Goal: Task Accomplishment & Management: Complete application form

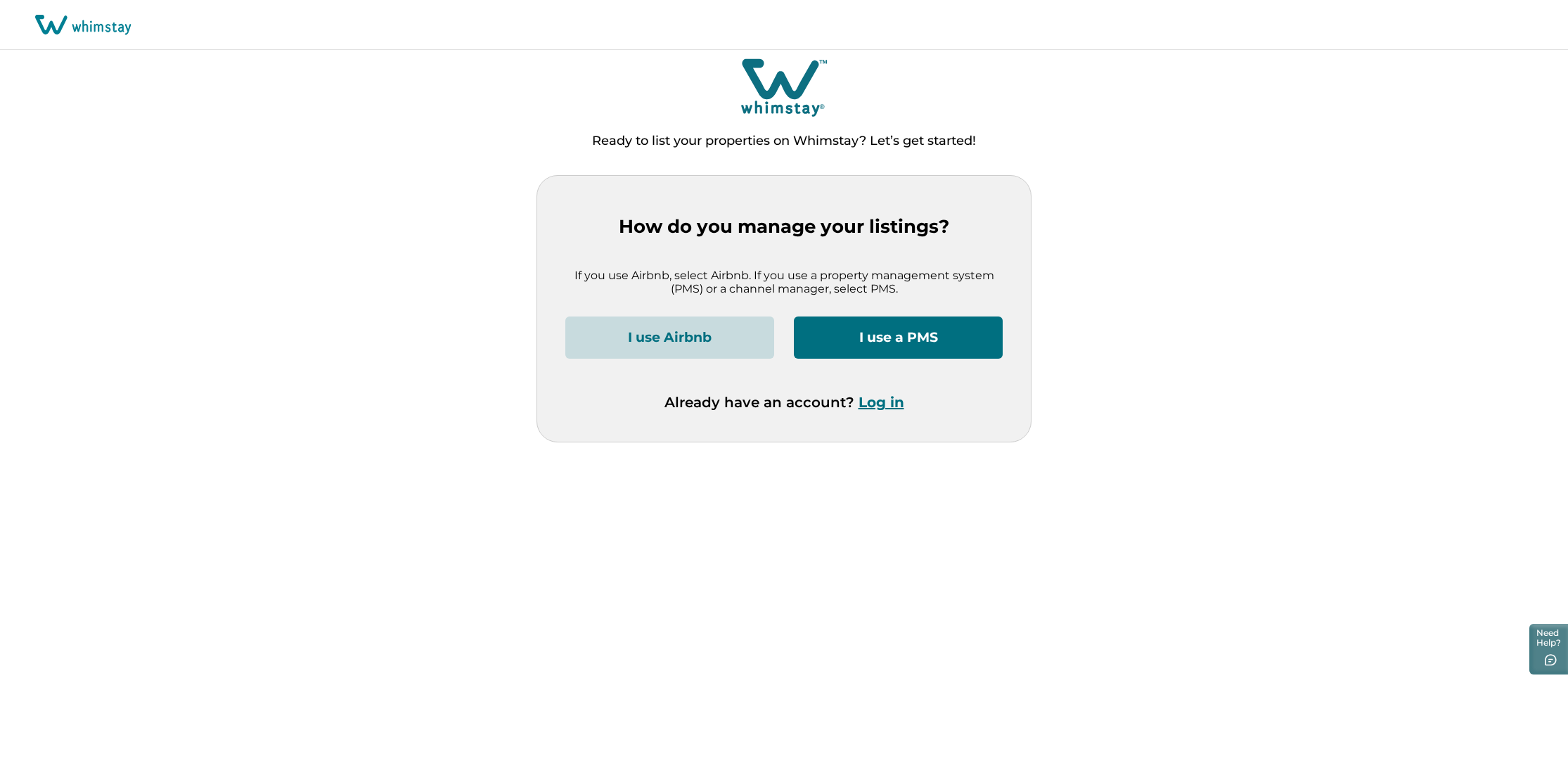
click at [691, 336] on button "I use Airbnb" at bounding box center [669, 338] width 209 height 42
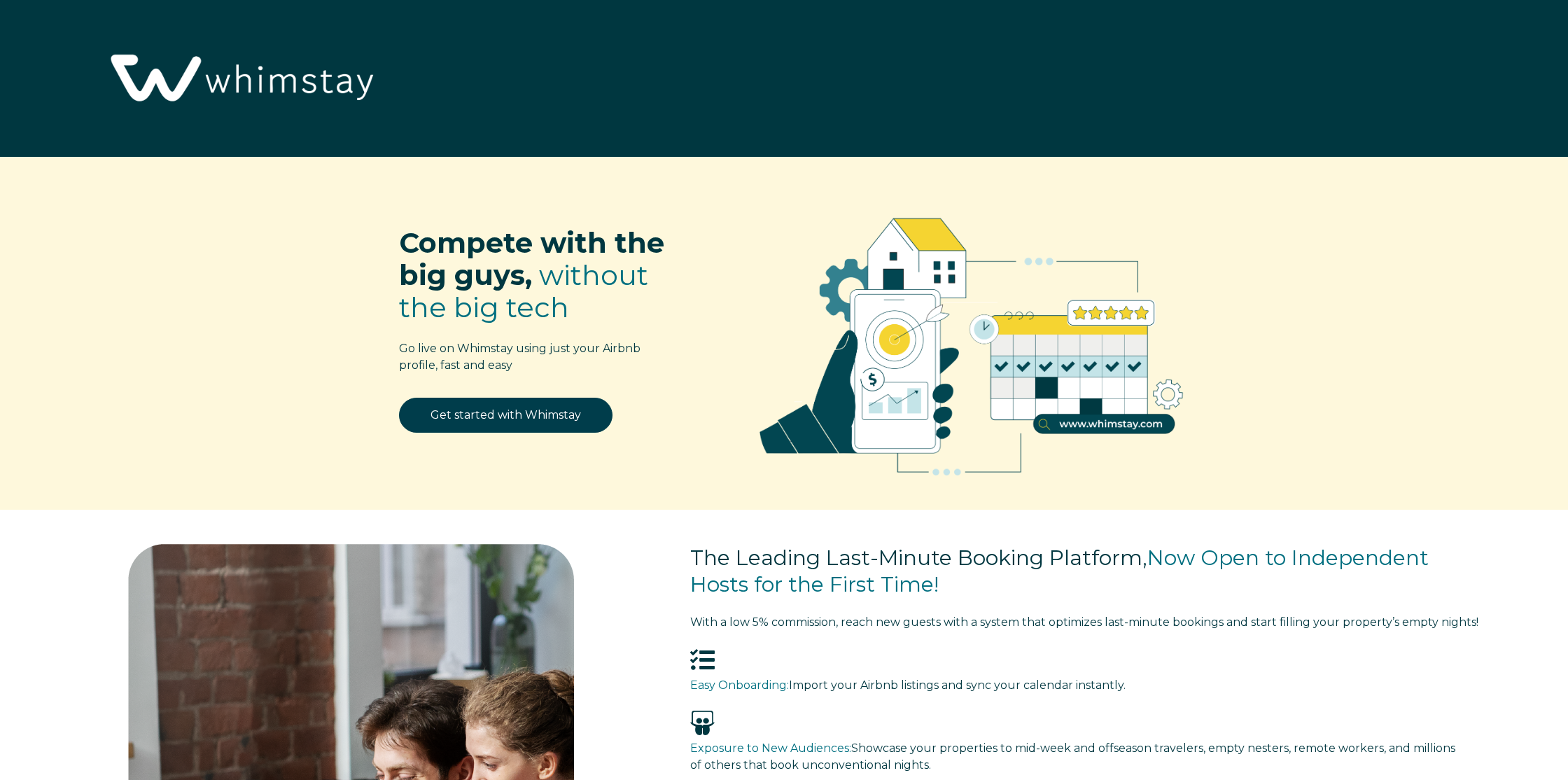
select select "CA"
click at [540, 416] on link "Get started with Whimstay" at bounding box center [505, 415] width 214 height 35
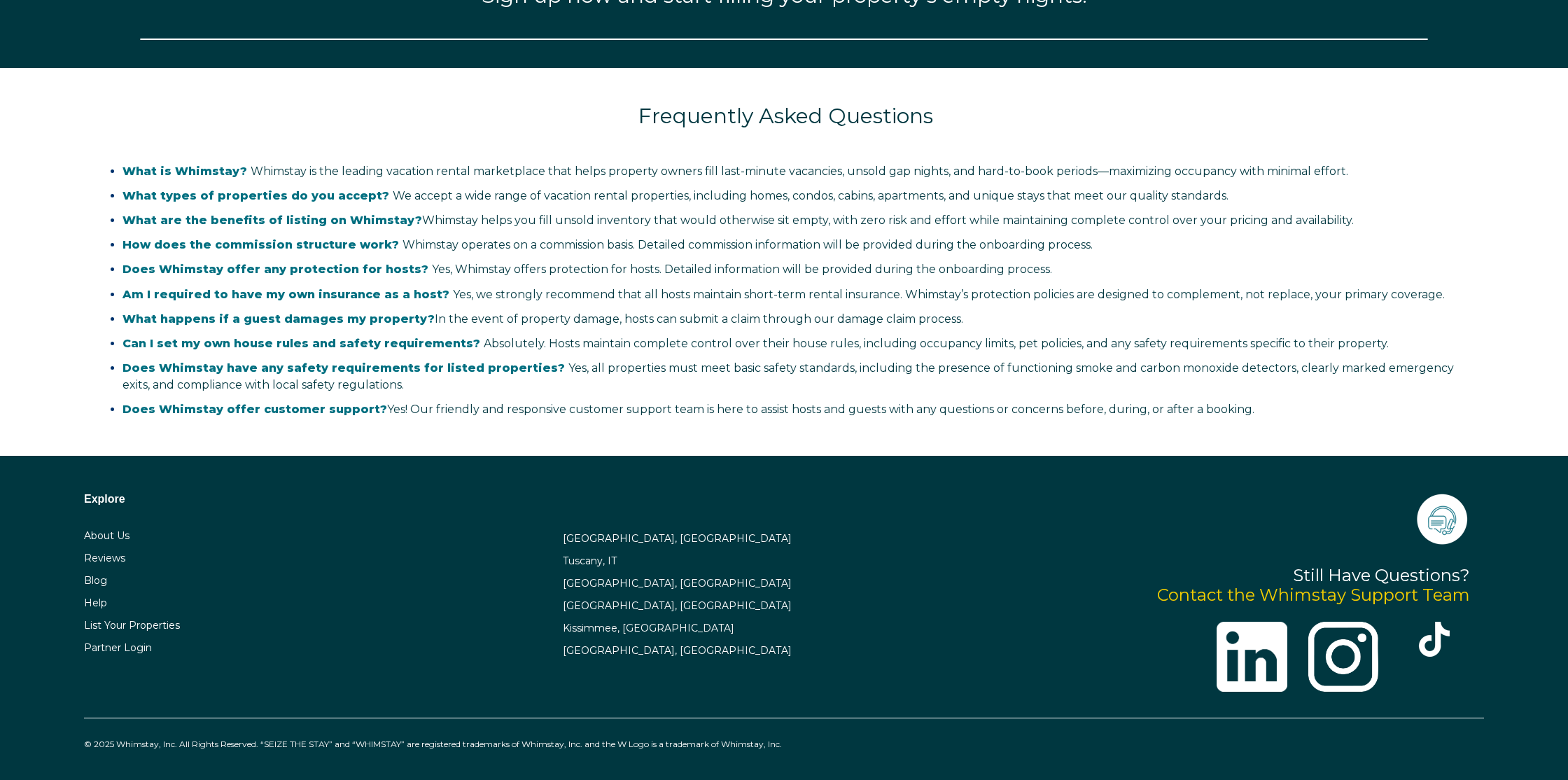
select select "CA"
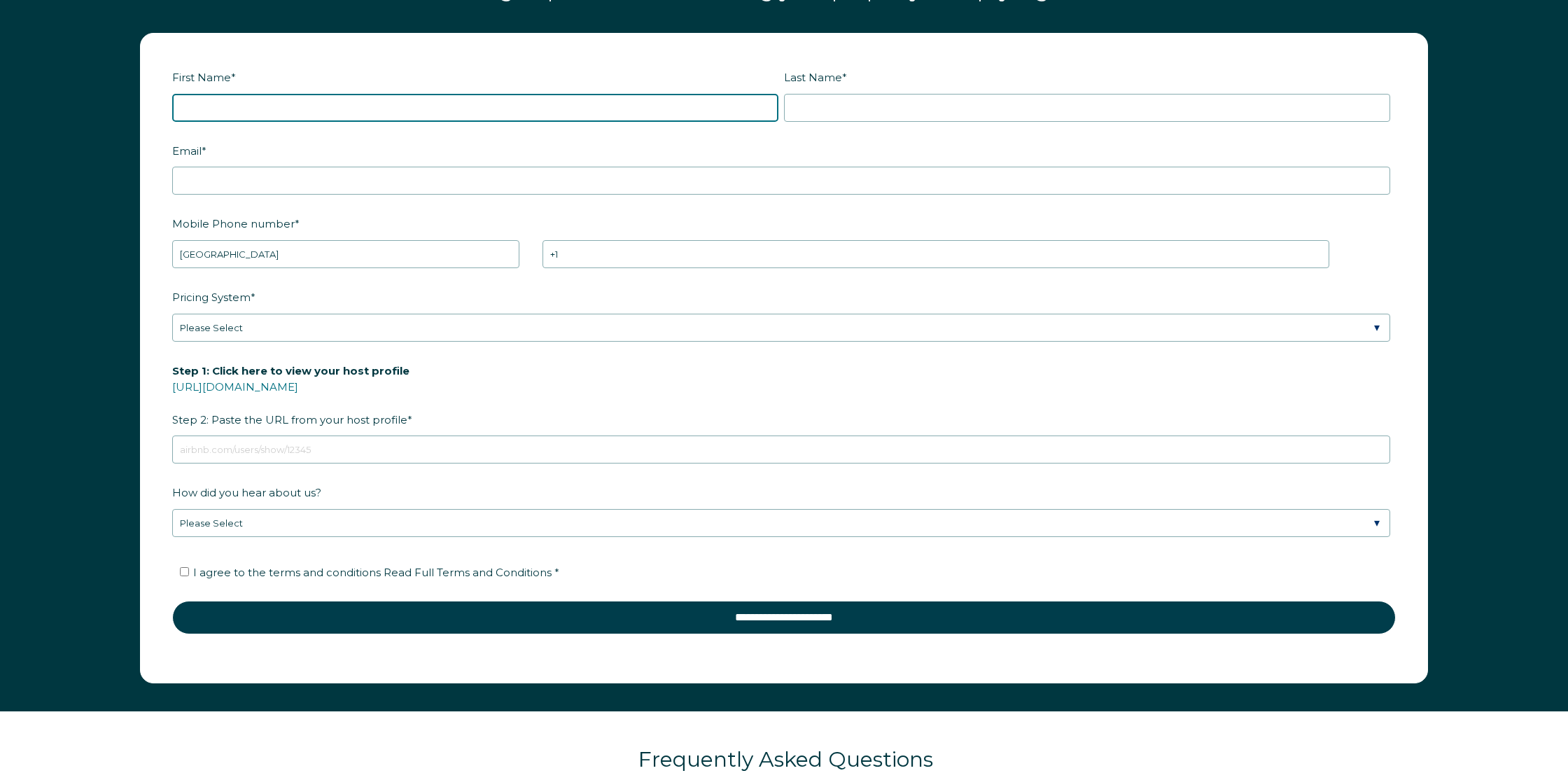
click at [378, 122] on input "First Name *" at bounding box center [475, 107] width 606 height 28
type input "Olivier"
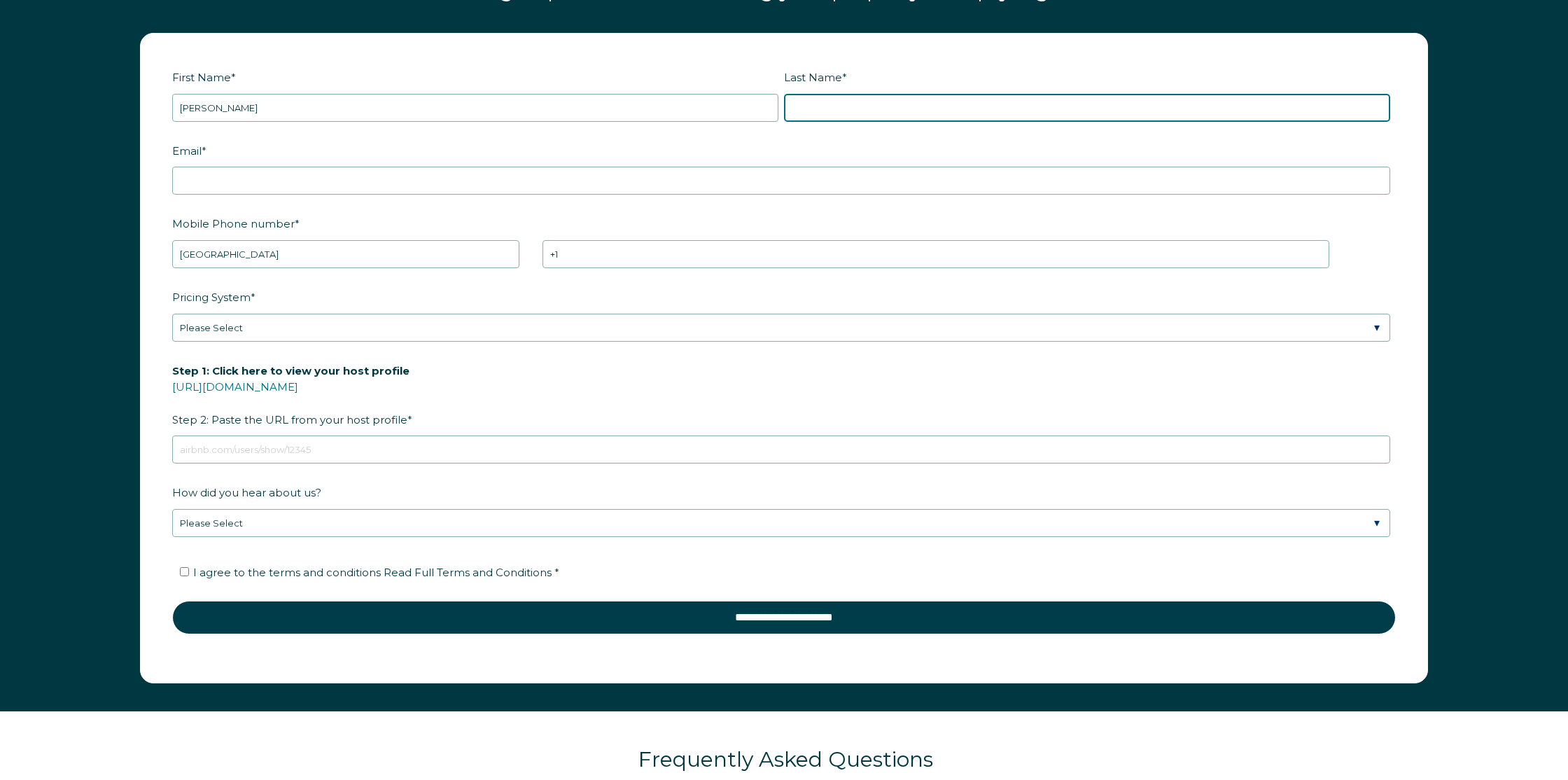
type input "Exumé"
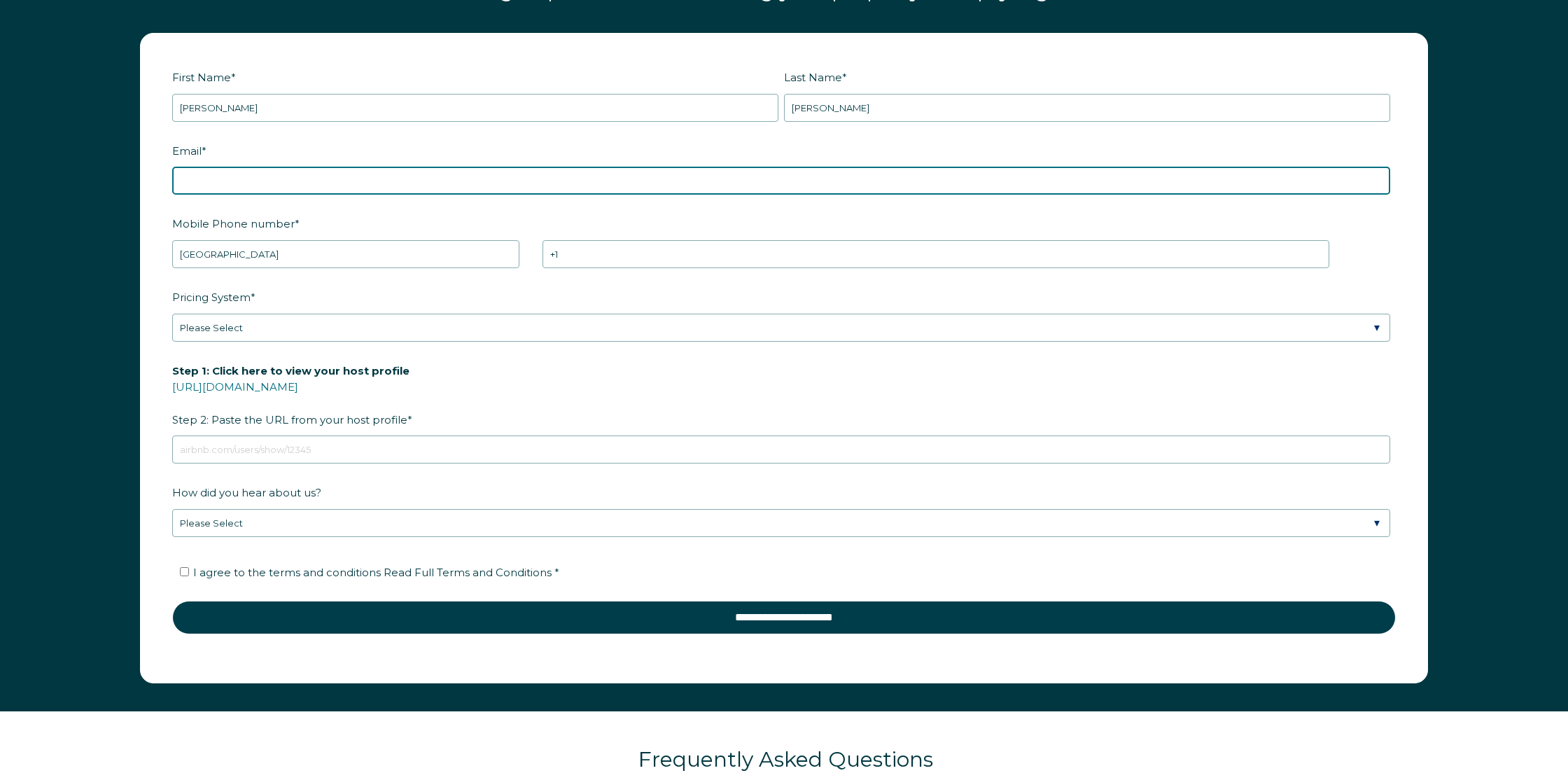
type input "olivierexume@gmail.com"
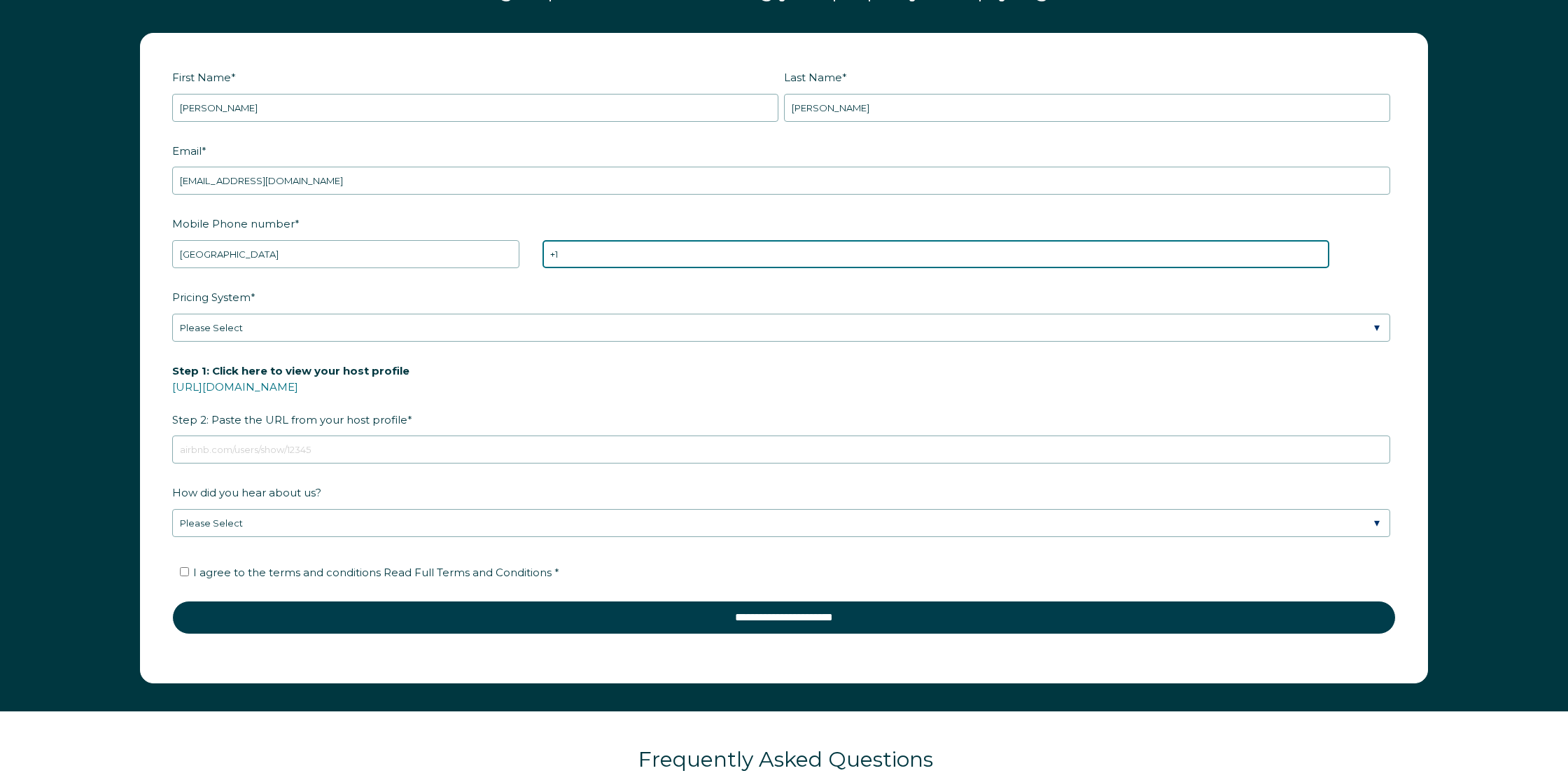
type input "+1 4383654745"
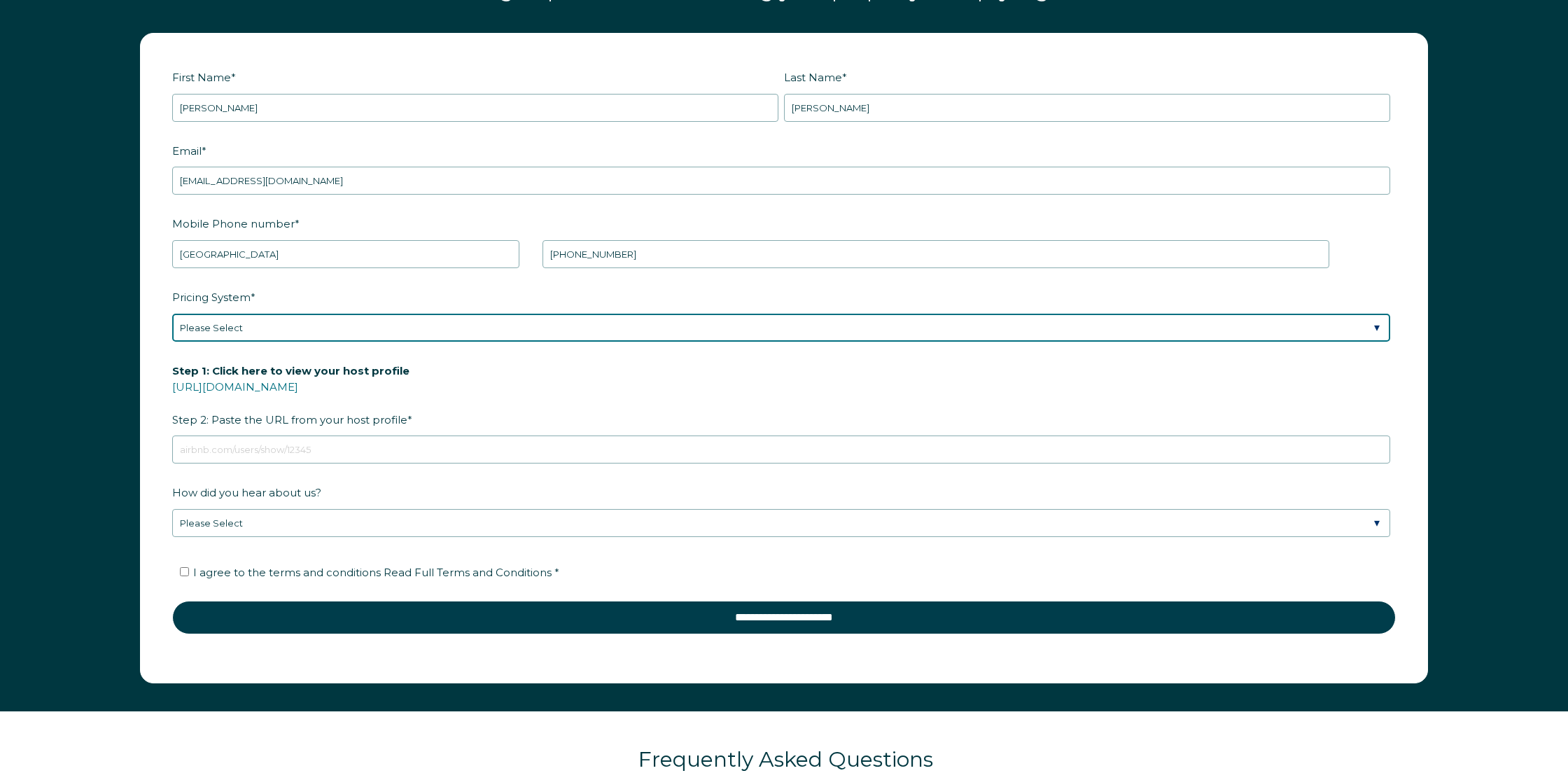
click at [501, 342] on select "Please Select Manual Airbnb Smart Pricing PriceLabs Wheelhouse Beyond Pricing 3…" at bounding box center [781, 327] width 1218 height 28
select select "PriceLabs"
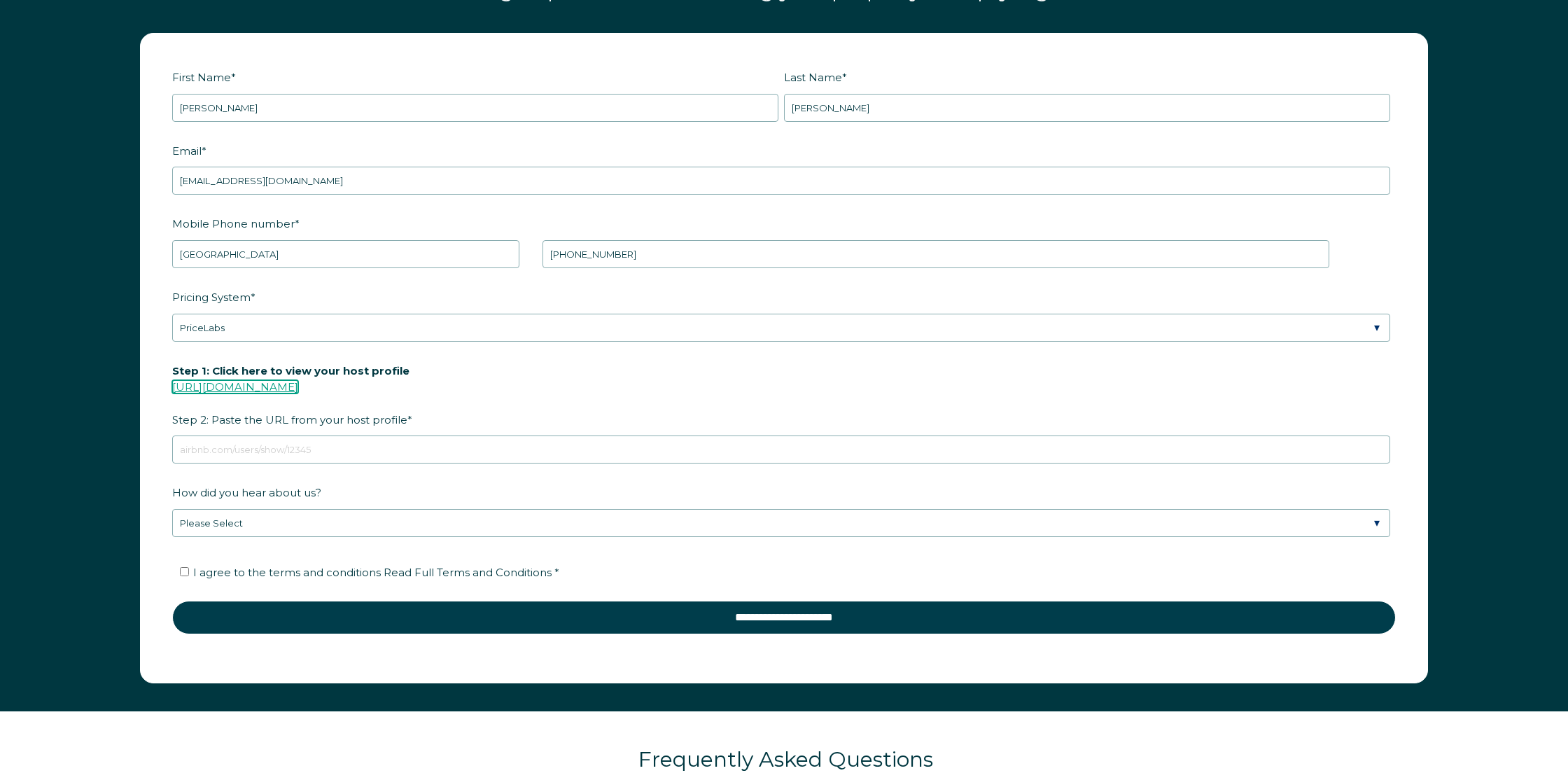
click at [298, 393] on link "https://www.airbnb.com/users/show/" at bounding box center [235, 387] width 126 height 13
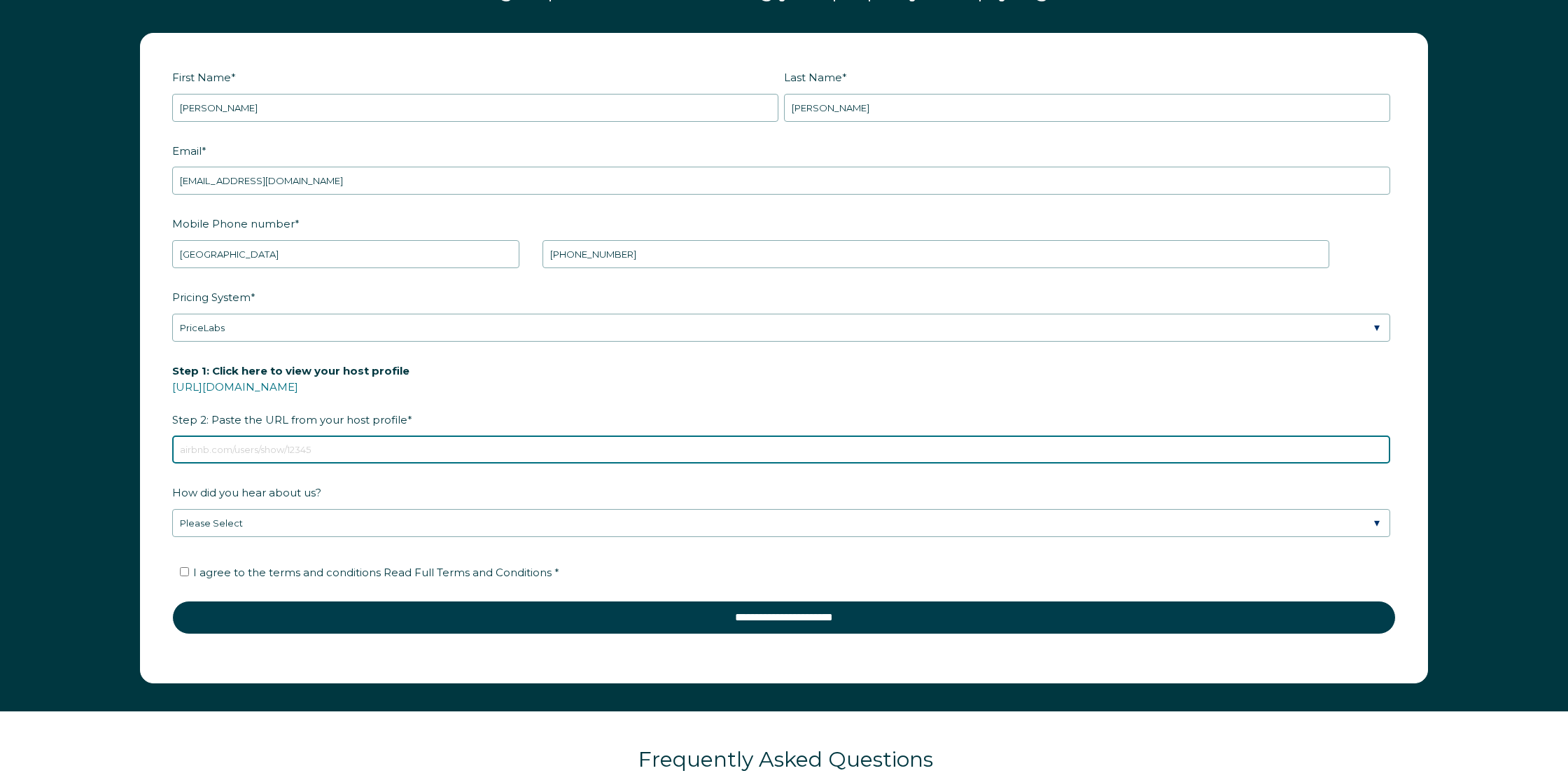
drag, startPoint x: 385, startPoint y: 475, endPoint x: 478, endPoint y: 465, distance: 93.5
click at [385, 464] on input "Step 1: Click here to view your host profile https://www.airbnb.com/users/show/…" at bounding box center [781, 448] width 1218 height 28
click at [534, 464] on input "Step 1: Click here to view your host profile https://www.airbnb.com/users/show/…" at bounding box center [781, 448] width 1218 height 28
paste input "https://www.airbnb.ca/users/show/263292771"
type input "https://www.airbnb.ca/users/show/263292771"
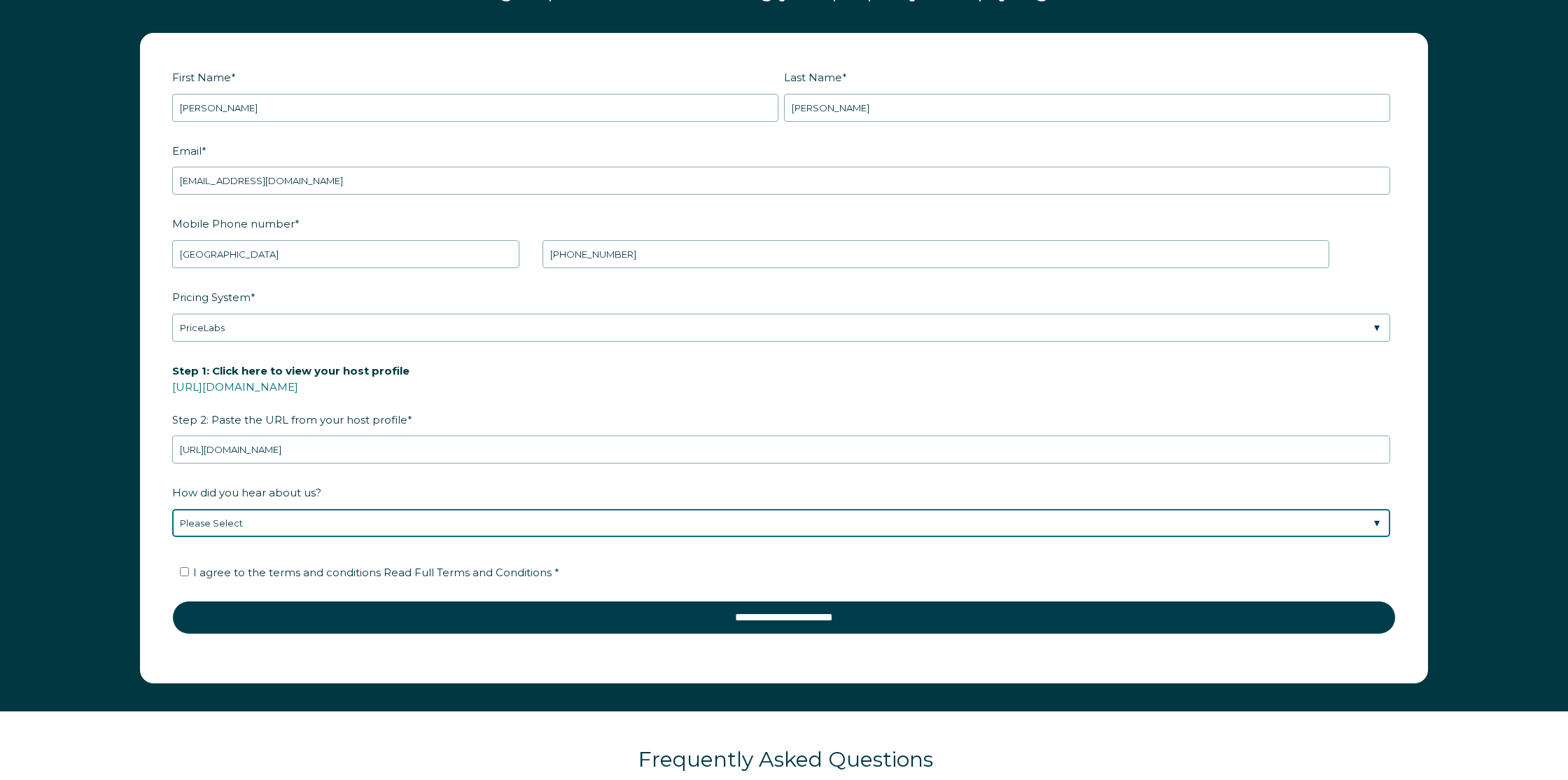
click at [1352, 537] on select "Please Select Discovered Whimstay at an event or conference Found Whimstay thro…" at bounding box center [781, 523] width 1218 height 28
select select "Podcast"
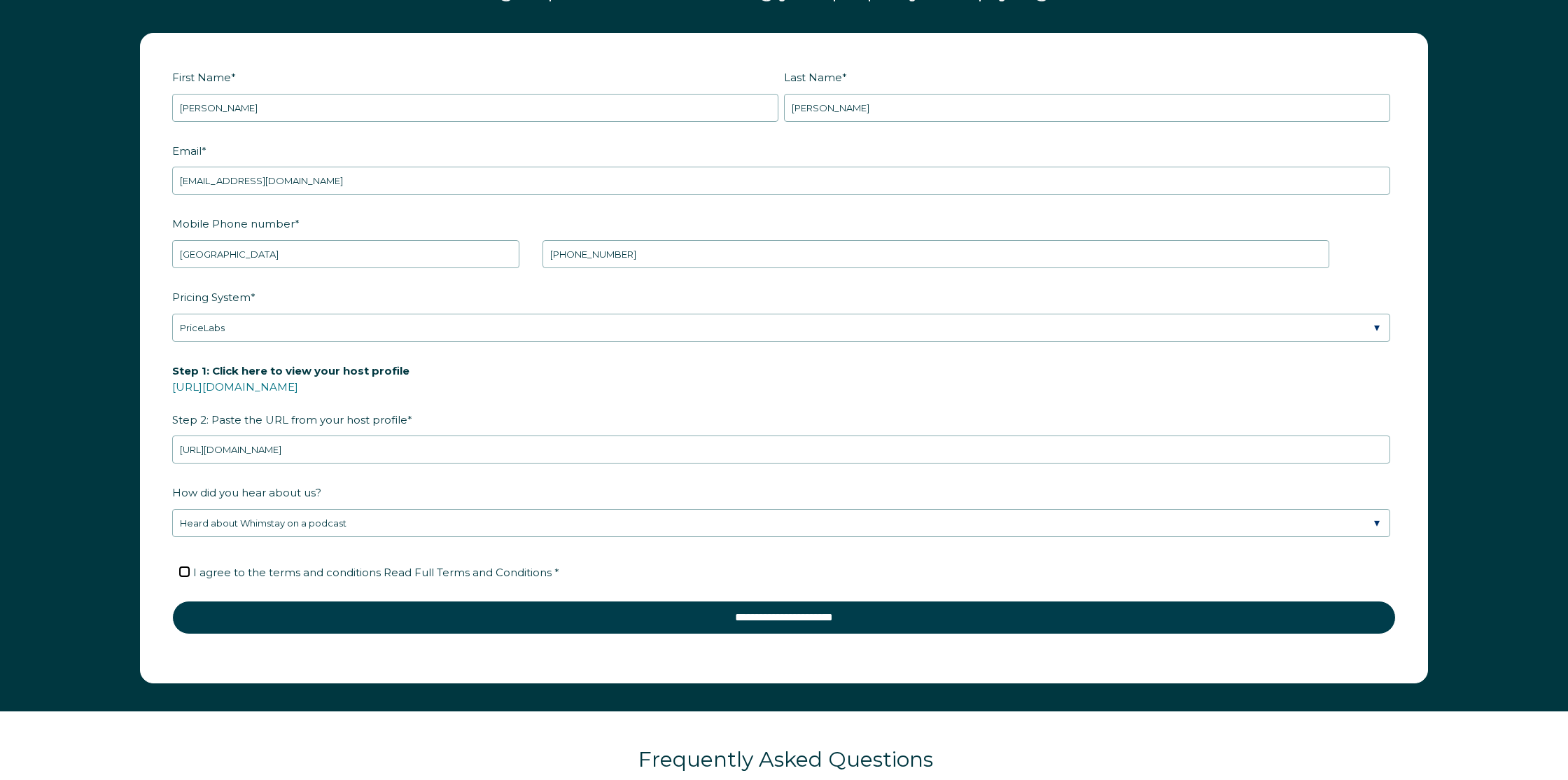
click at [183, 576] on input "I agree to the terms and conditions Read Full Terms and Conditions *" at bounding box center [184, 572] width 9 height 10
checkbox input "true"
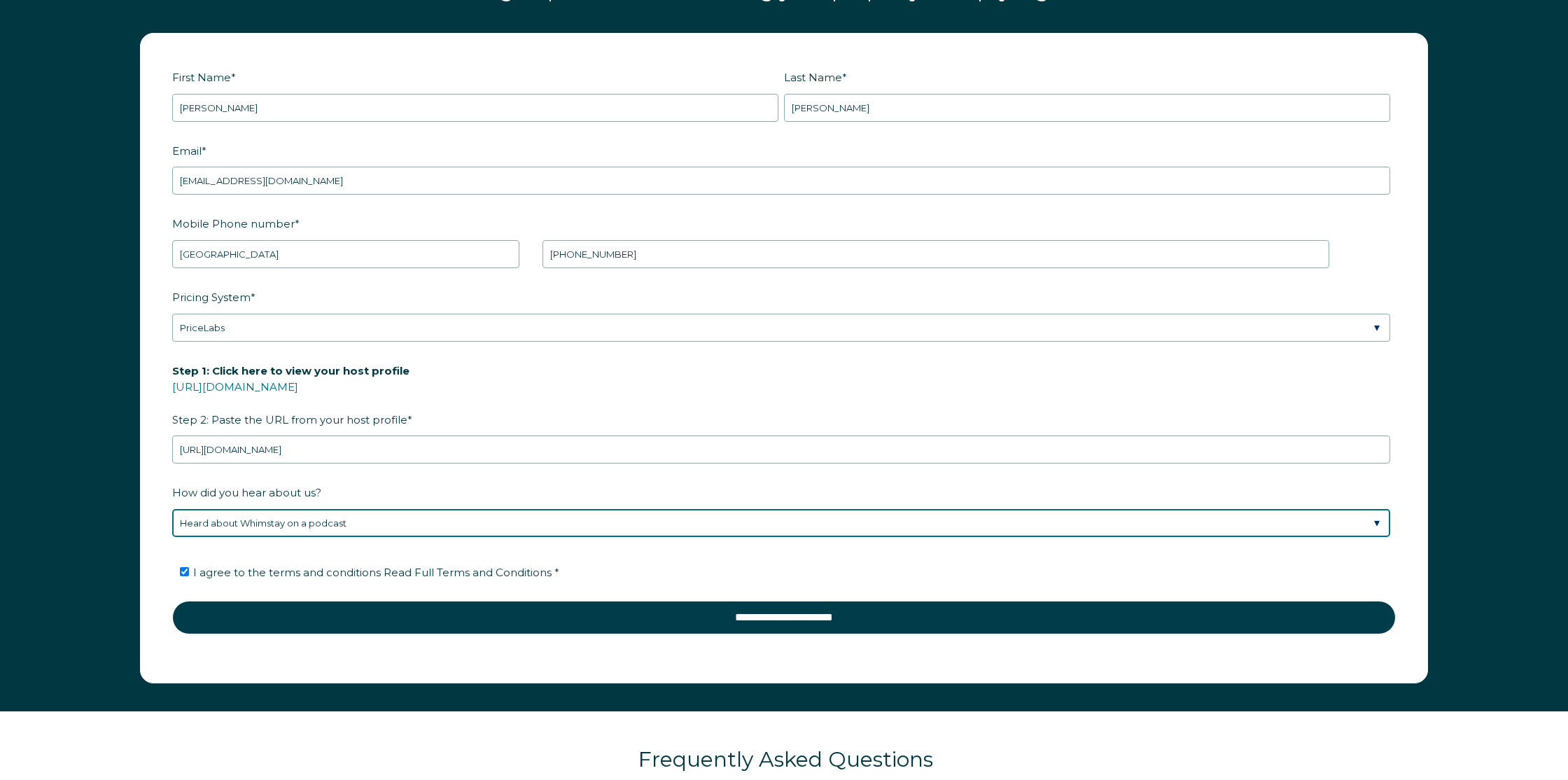
click at [1267, 537] on select "Please Select Discovered Whimstay at an event or conference Found Whimstay thro…" at bounding box center [781, 523] width 1218 height 28
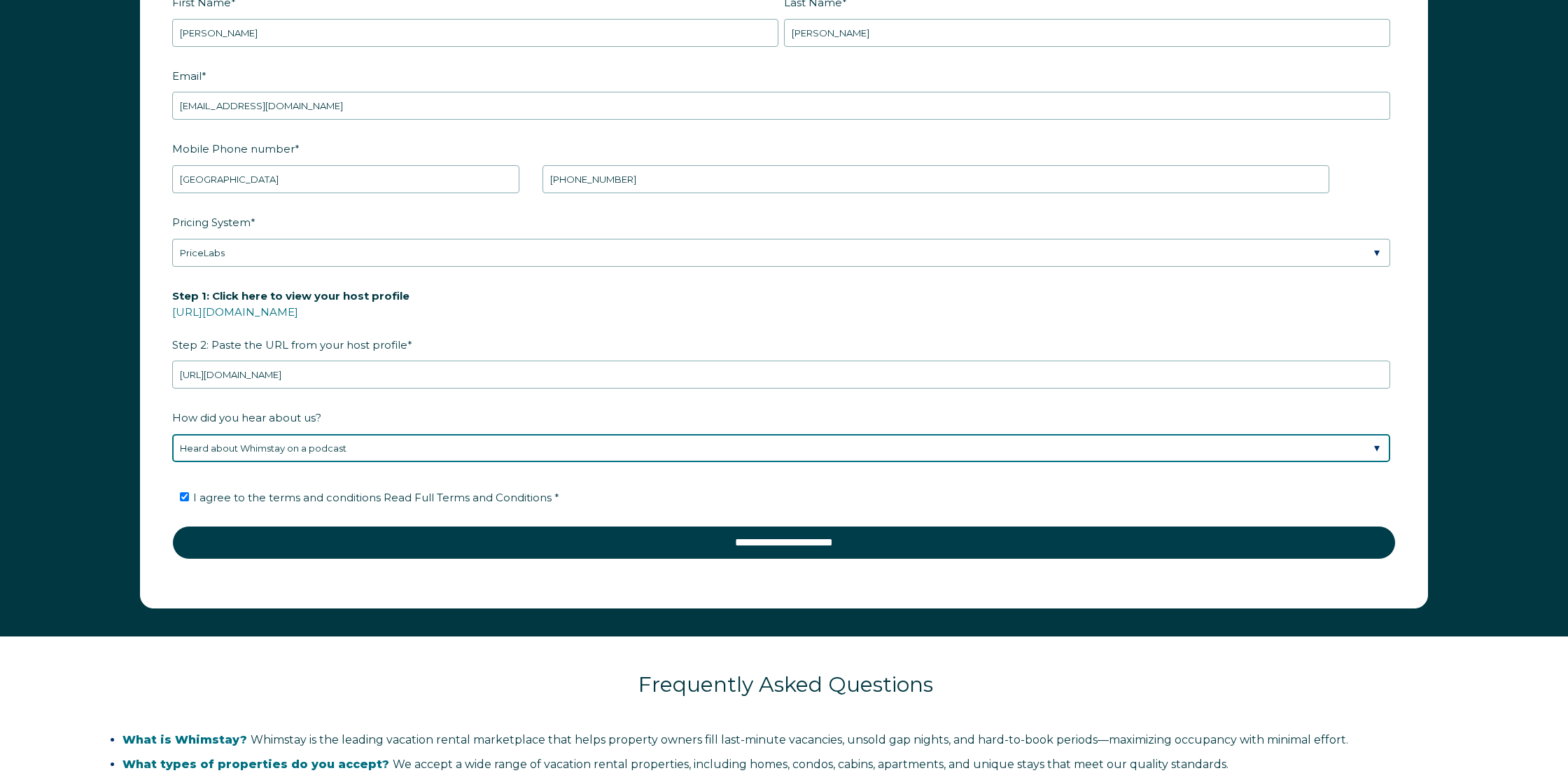
scroll to position [2270, 0]
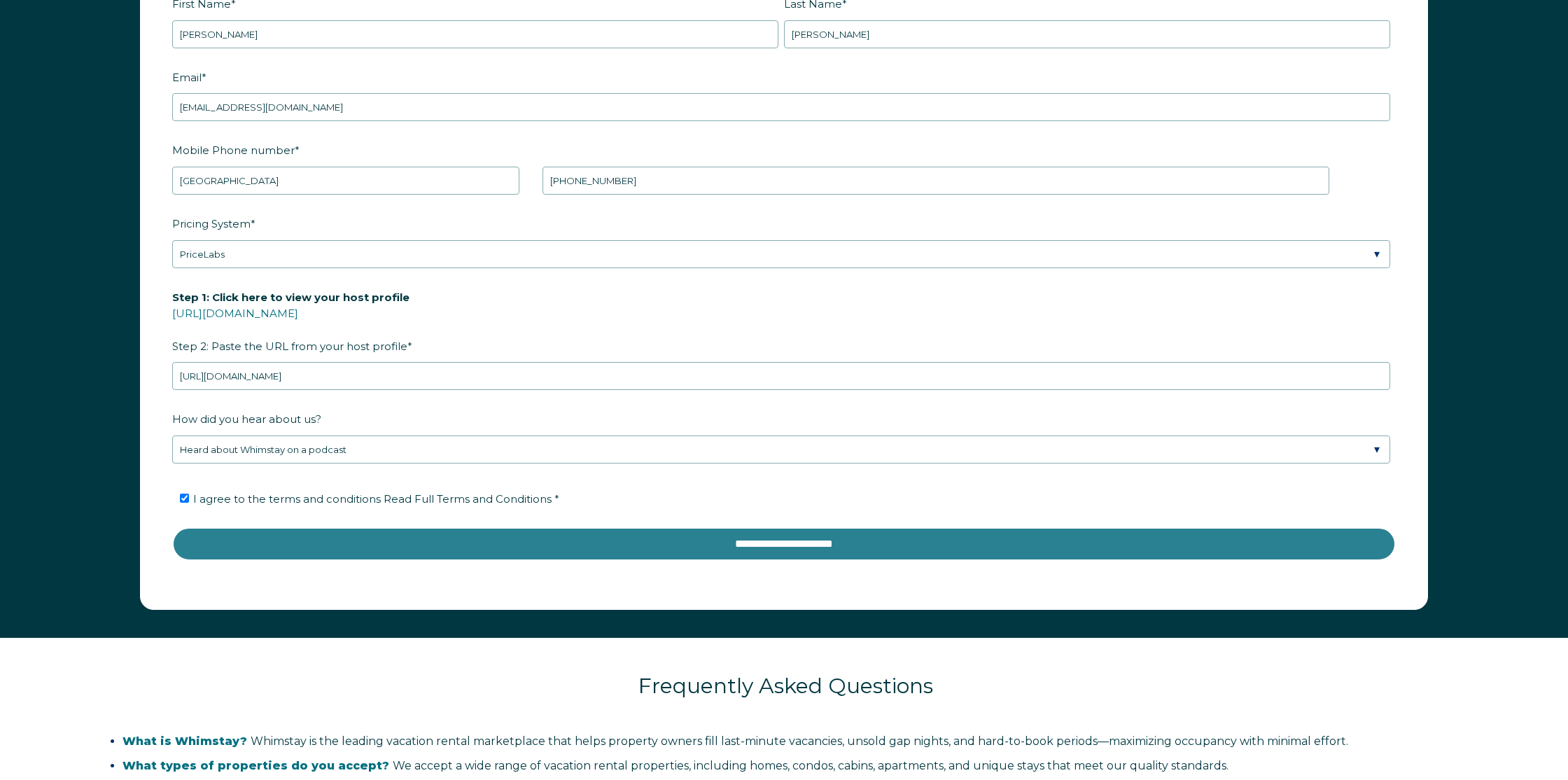
click at [863, 561] on input "**********" at bounding box center [784, 543] width 1223 height 33
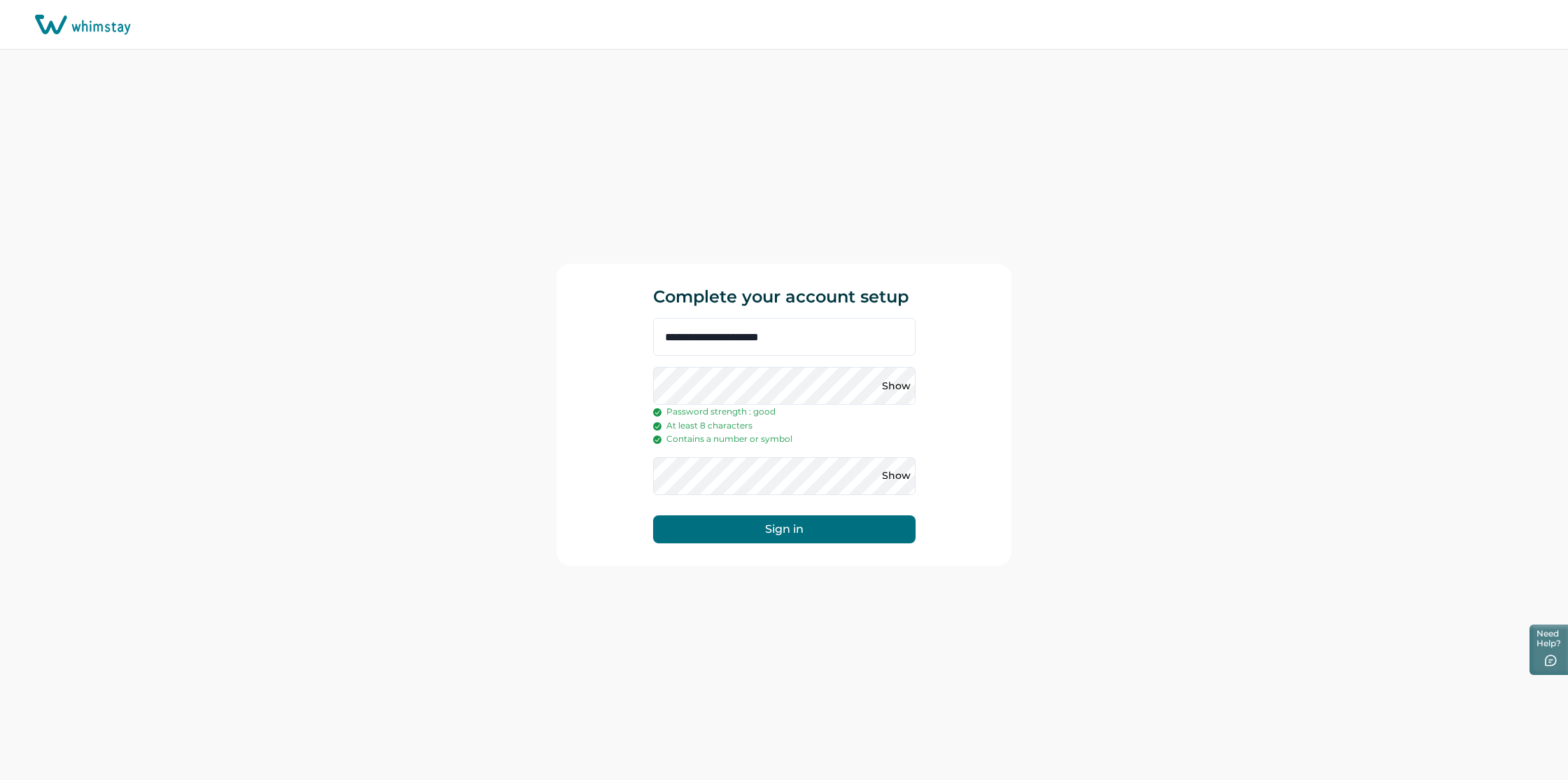
click at [778, 522] on button "Sign in" at bounding box center [784, 528] width 262 height 28
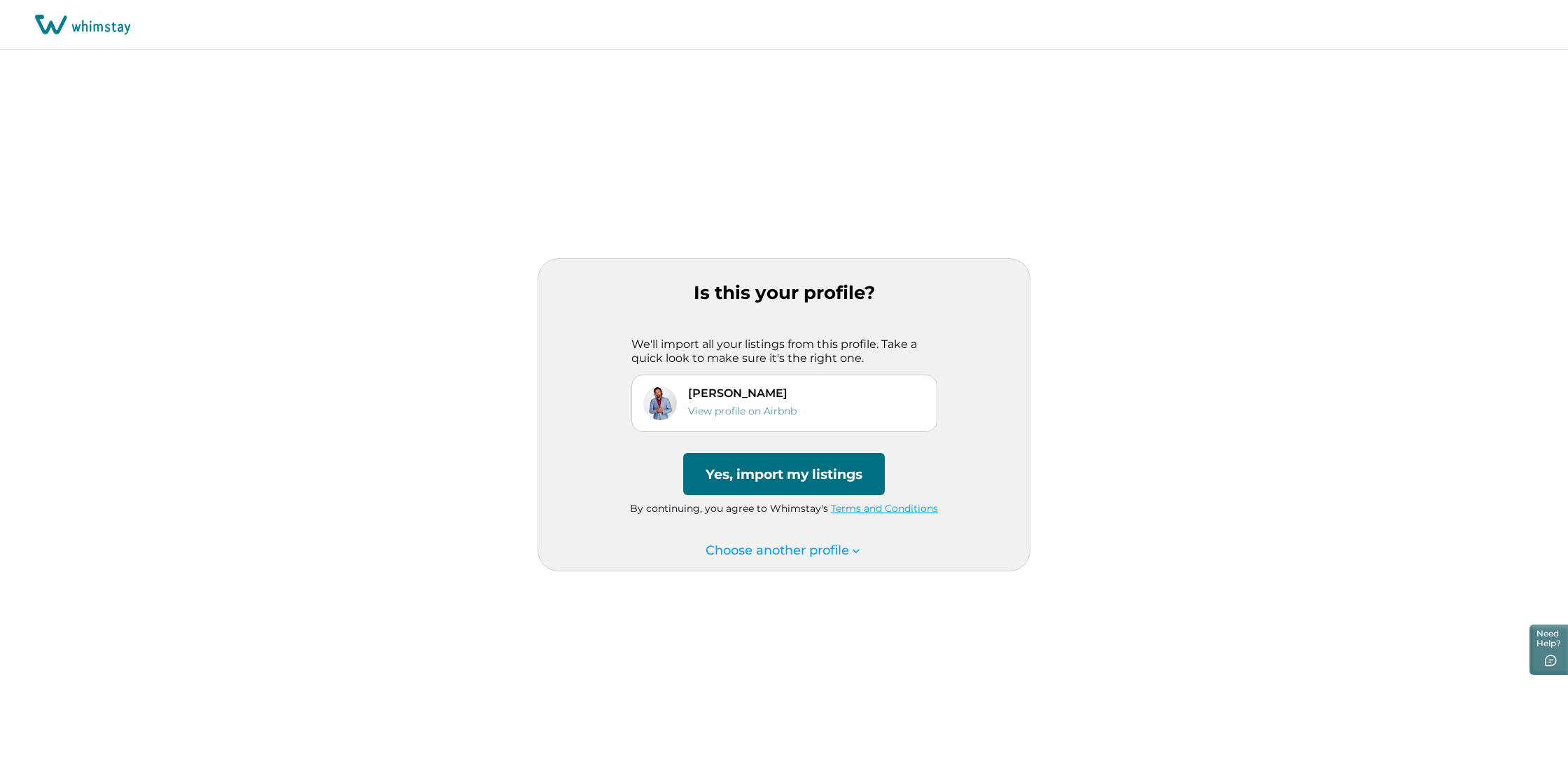
click at [784, 475] on button "Yes, import my listings" at bounding box center [784, 474] width 201 height 42
